Goal: Task Accomplishment & Management: Use online tool/utility

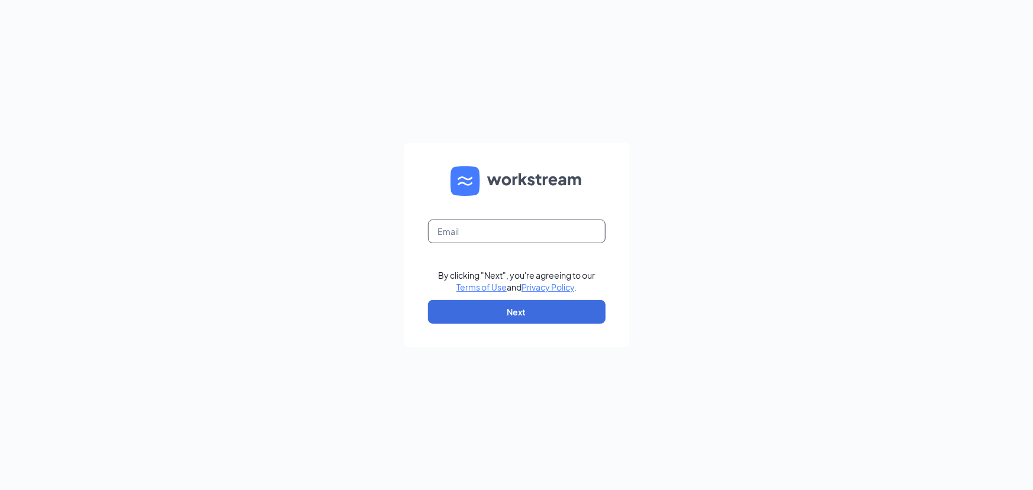
click at [460, 237] on input "text" at bounding box center [517, 232] width 178 height 24
type input "eric@summitwinetastings.com"
click at [512, 308] on button "Next" at bounding box center [517, 312] width 178 height 24
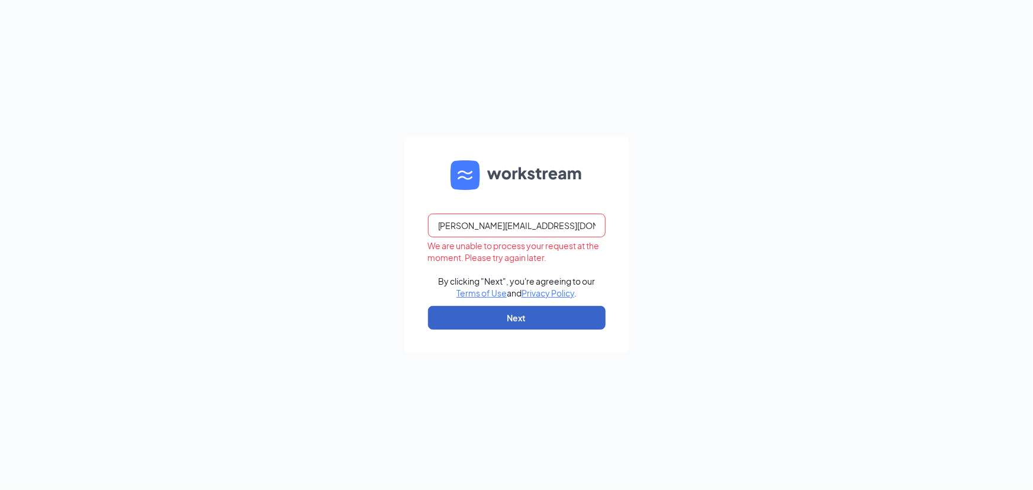
click at [476, 321] on button "Next" at bounding box center [517, 318] width 178 height 24
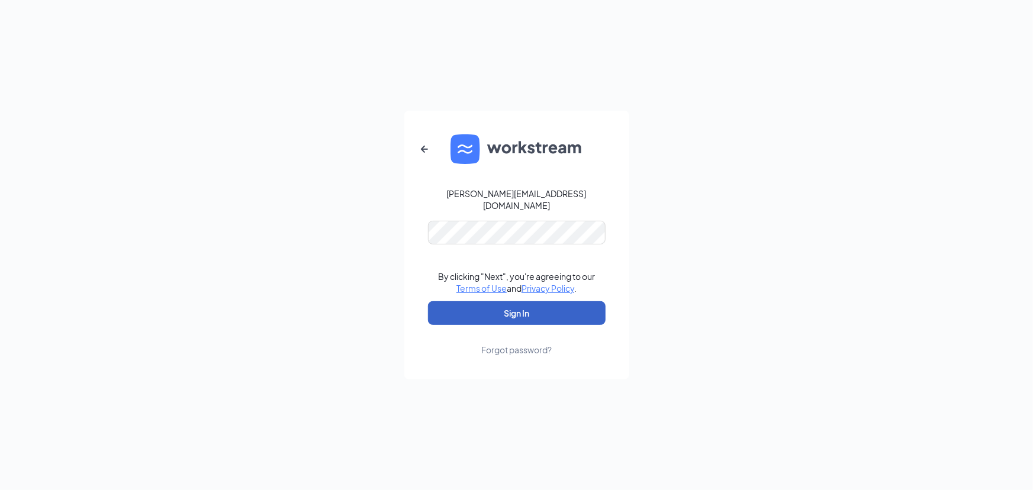
click at [516, 306] on button "Sign In" at bounding box center [517, 313] width 178 height 24
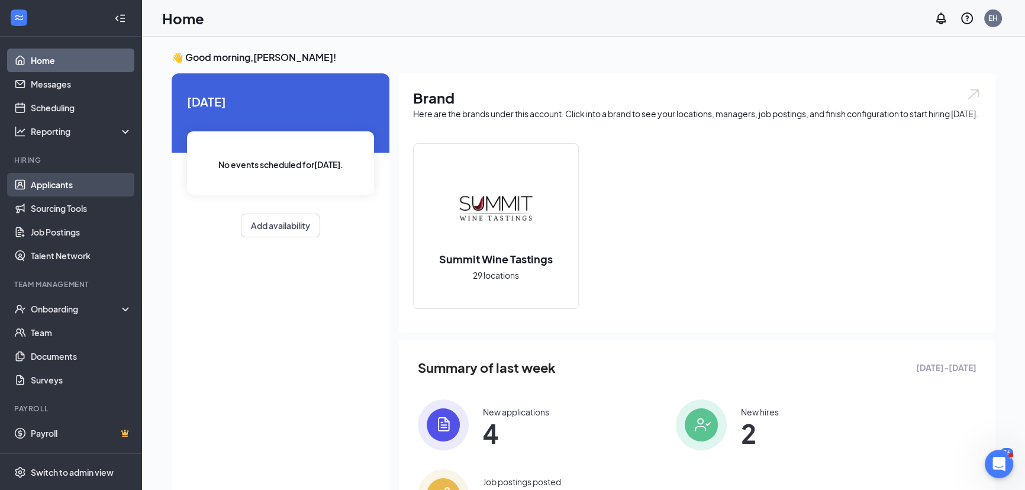
click at [52, 185] on link "Applicants" at bounding box center [81, 185] width 101 height 24
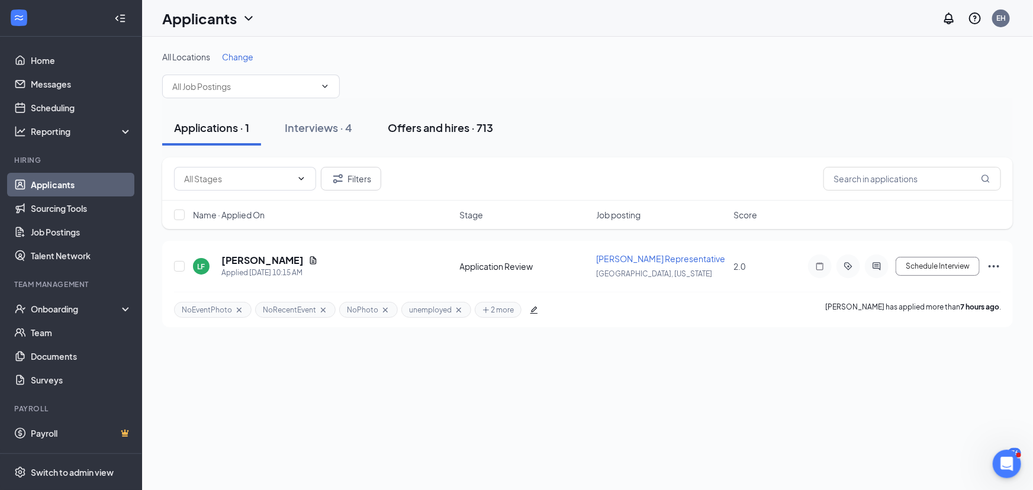
click at [426, 126] on div "Offers and hires · 713" at bounding box center [440, 127] width 105 height 15
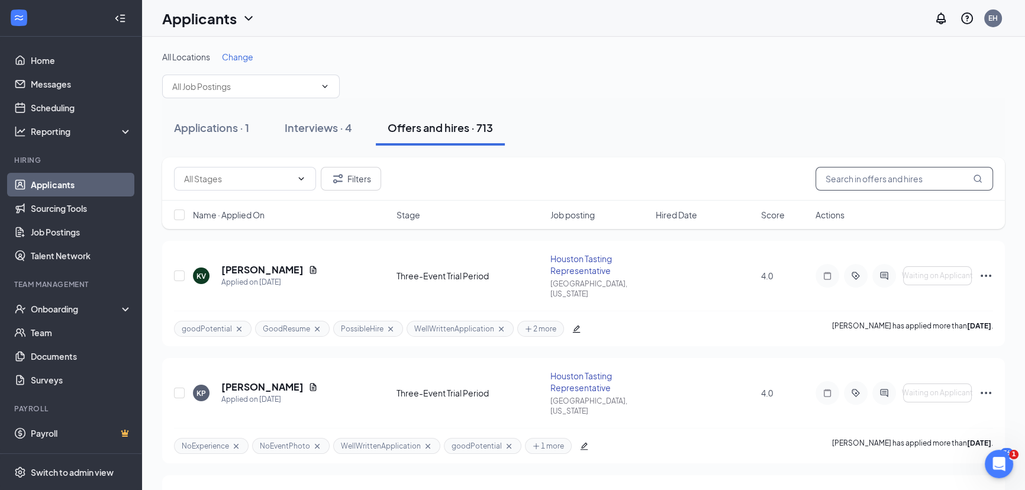
click at [821, 181] on input "text" at bounding box center [905, 179] width 178 height 24
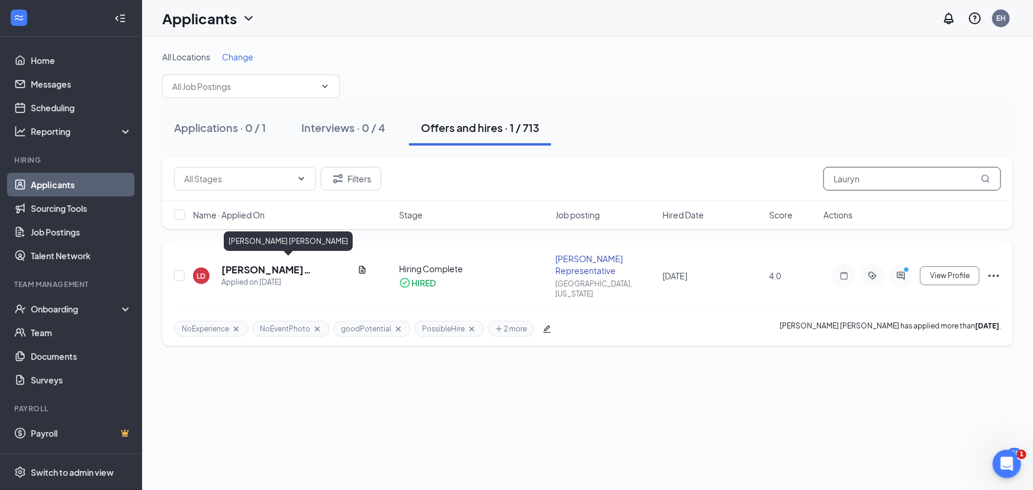
type input "Lauryn"
click at [239, 266] on h5 "[PERSON_NAME] [PERSON_NAME]" at bounding box center [286, 269] width 131 height 13
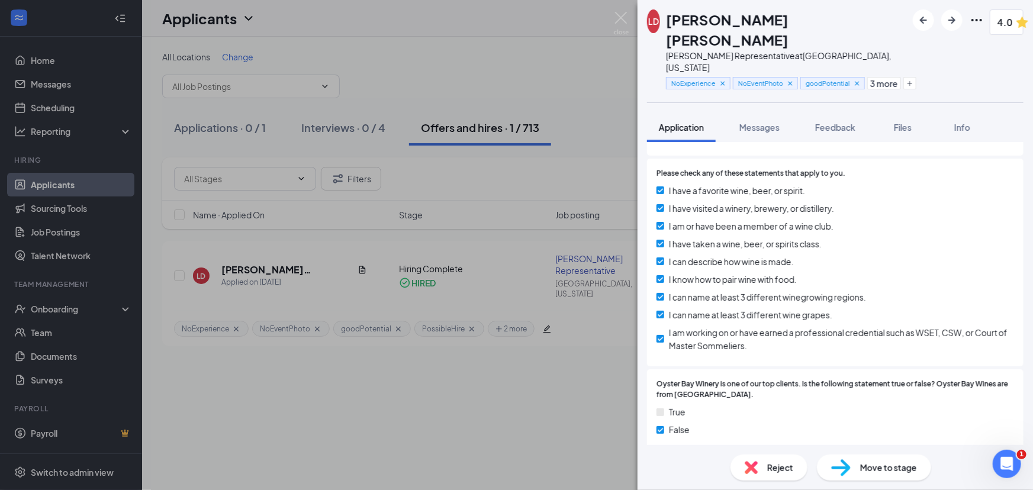
scroll to position [1130, 0]
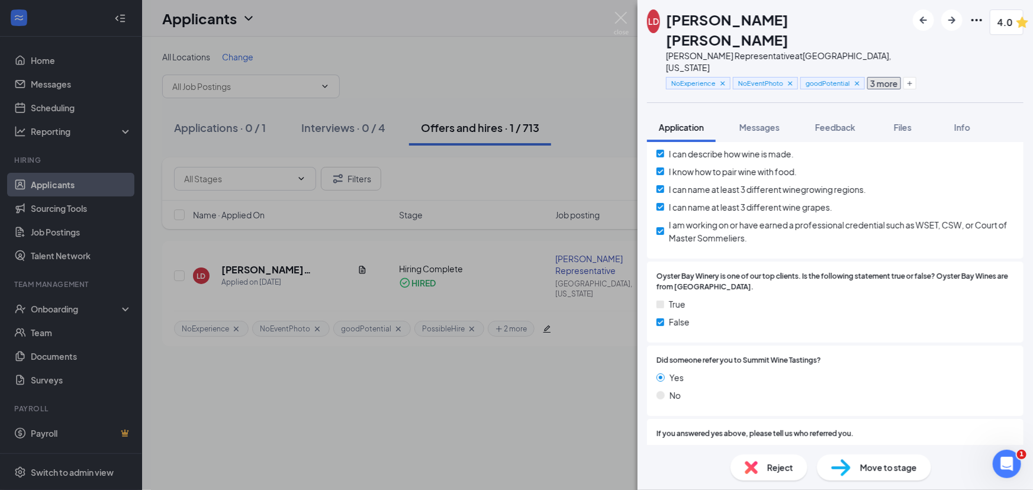
click at [885, 77] on button "3 more" at bounding box center [884, 83] width 34 height 12
click at [955, 51] on div "LD [PERSON_NAME] [PERSON_NAME] Tasting Representative at [GEOGRAPHIC_DATA], [US…" at bounding box center [836, 51] width 396 height 102
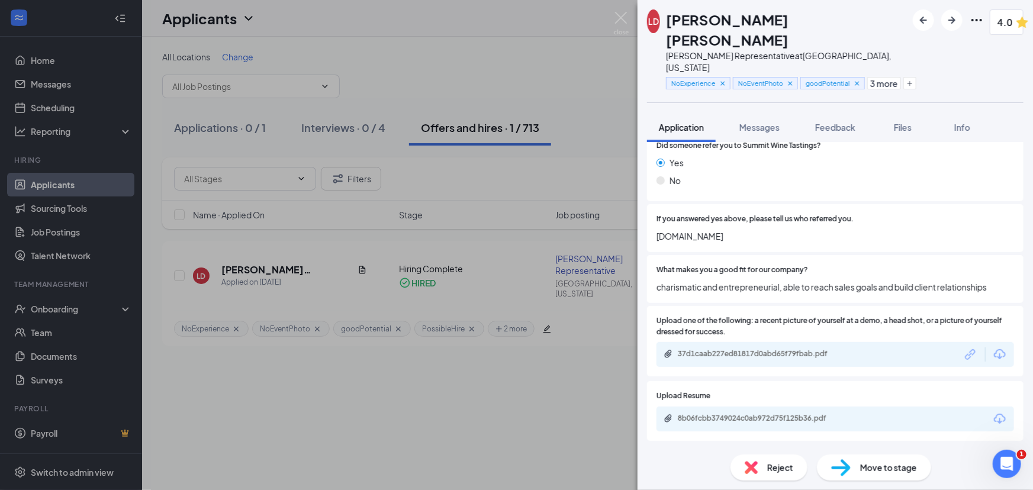
scroll to position [1399, 0]
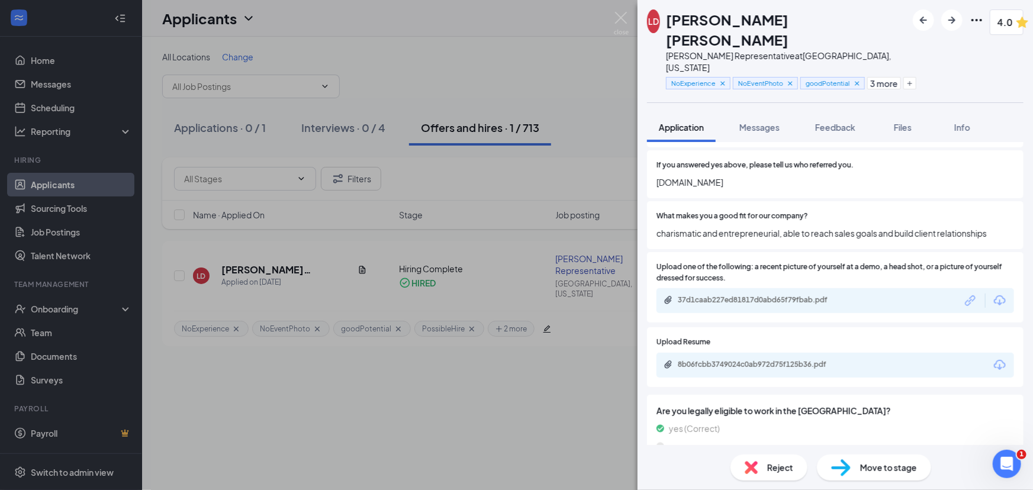
click at [994, 295] on icon "Download" at bounding box center [1000, 300] width 12 height 10
click at [994, 360] on icon "Download" at bounding box center [1000, 365] width 12 height 10
drag, startPoint x: 620, startPoint y: 16, endPoint x: 593, endPoint y: 27, distance: 30.0
click at [620, 16] on img at bounding box center [621, 23] width 15 height 23
